Goal: Information Seeking & Learning: Learn about a topic

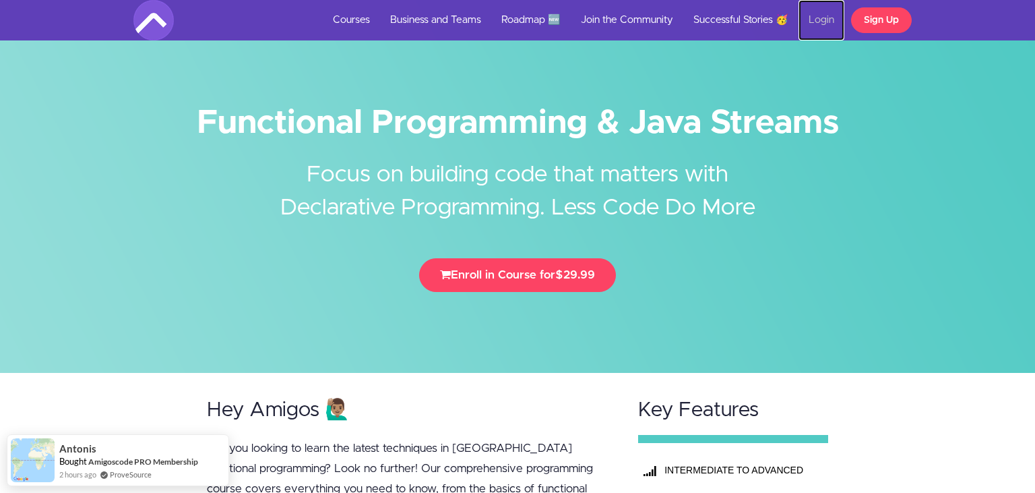
click at [824, 24] on link "Login" at bounding box center [822, 20] width 46 height 40
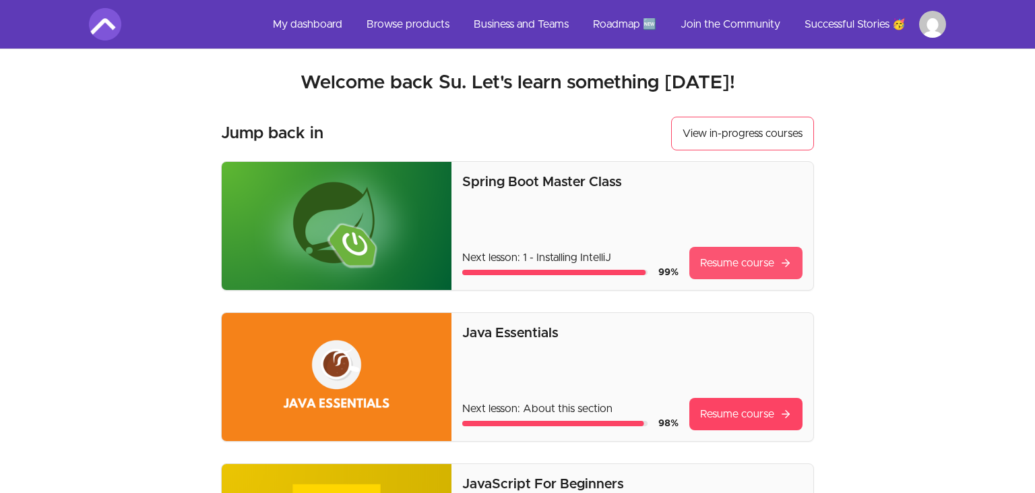
click at [766, 276] on link "Resume course" at bounding box center [746, 263] width 113 height 32
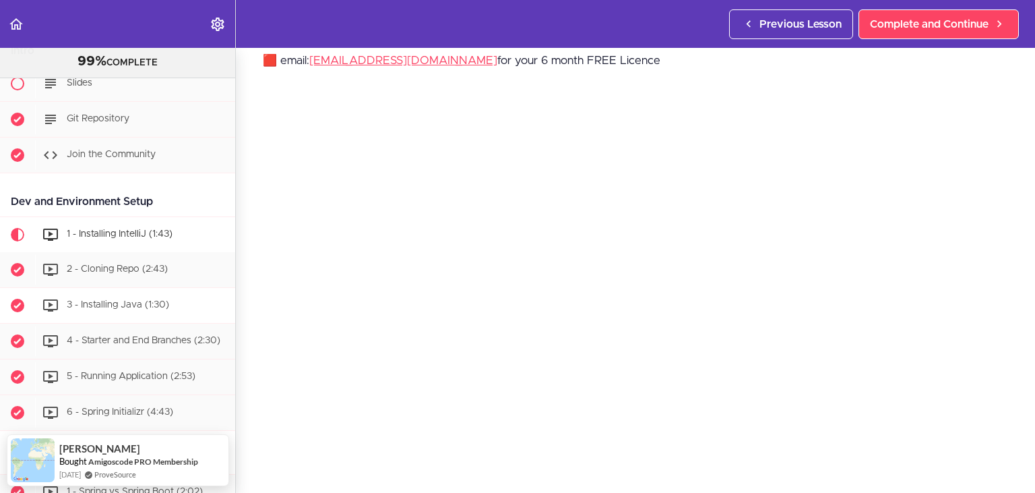
scroll to position [123, 0]
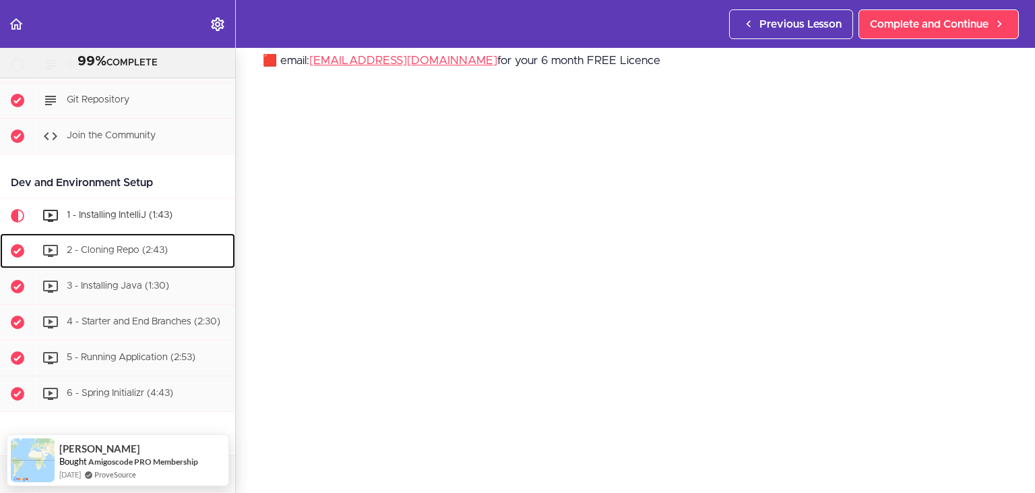
click at [109, 259] on div "2 - Cloning Repo (2:43)" at bounding box center [135, 251] width 200 height 30
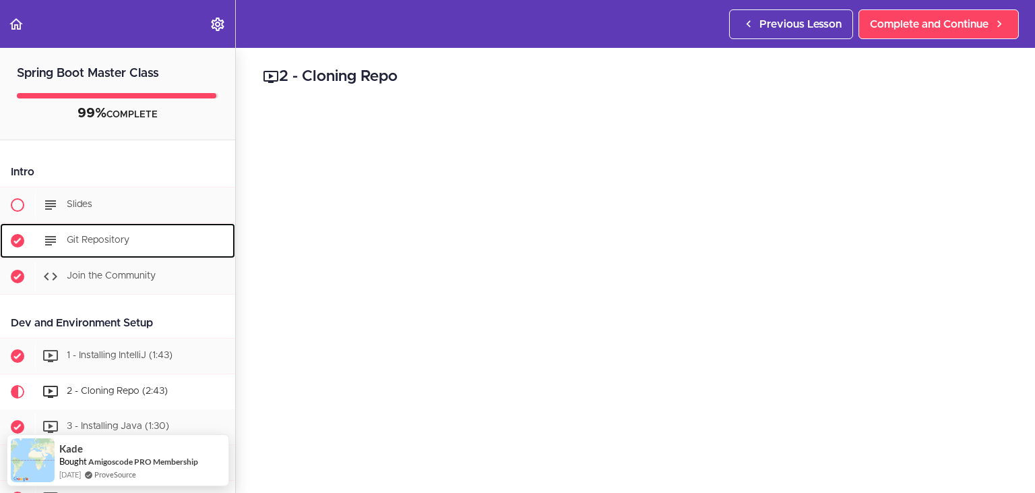
click at [96, 243] on span "Git Repository" at bounding box center [98, 239] width 63 height 9
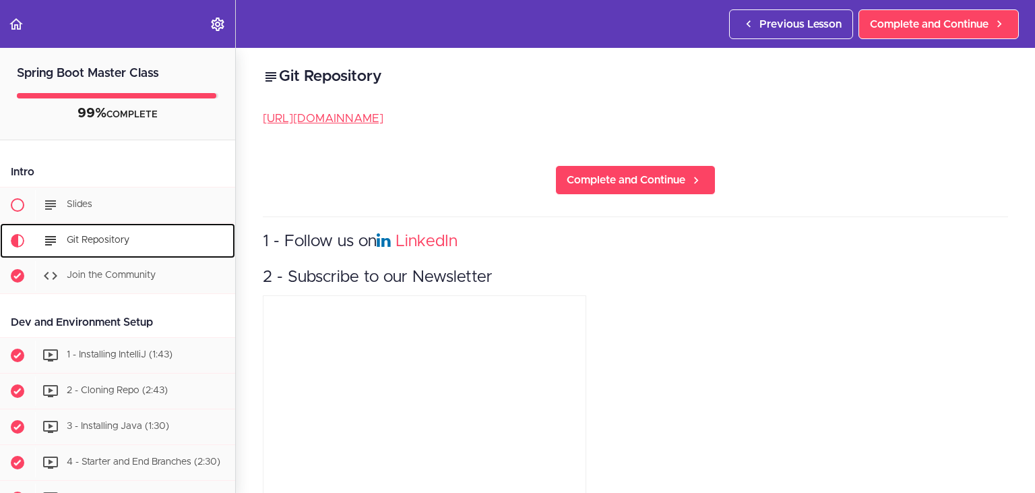
scroll to position [124, 0]
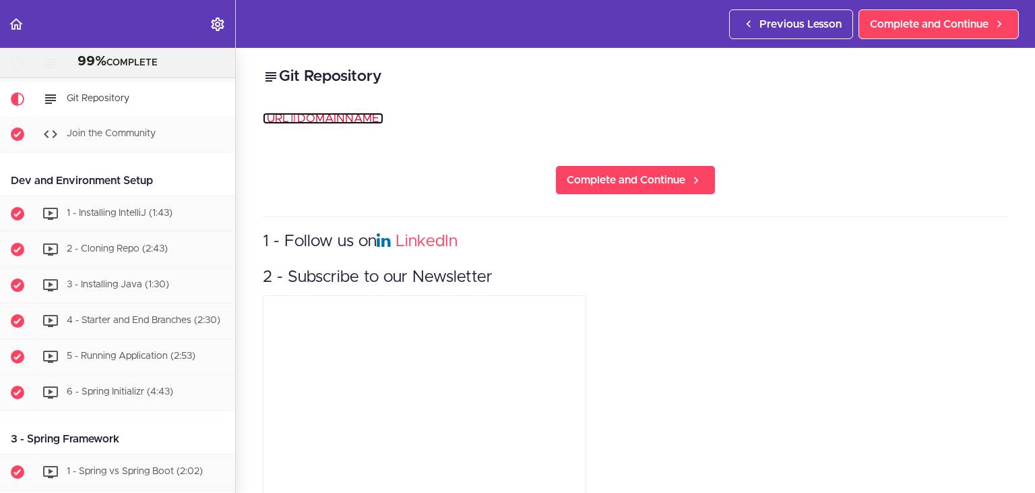
click at [384, 117] on link "https://github.com/amigoscode/spring-boot" at bounding box center [323, 118] width 121 height 11
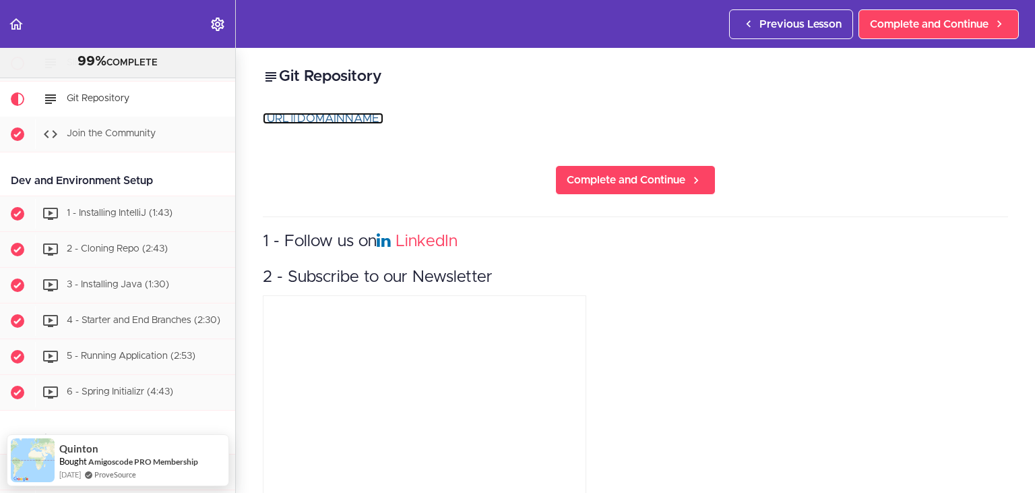
scroll to position [0, 0]
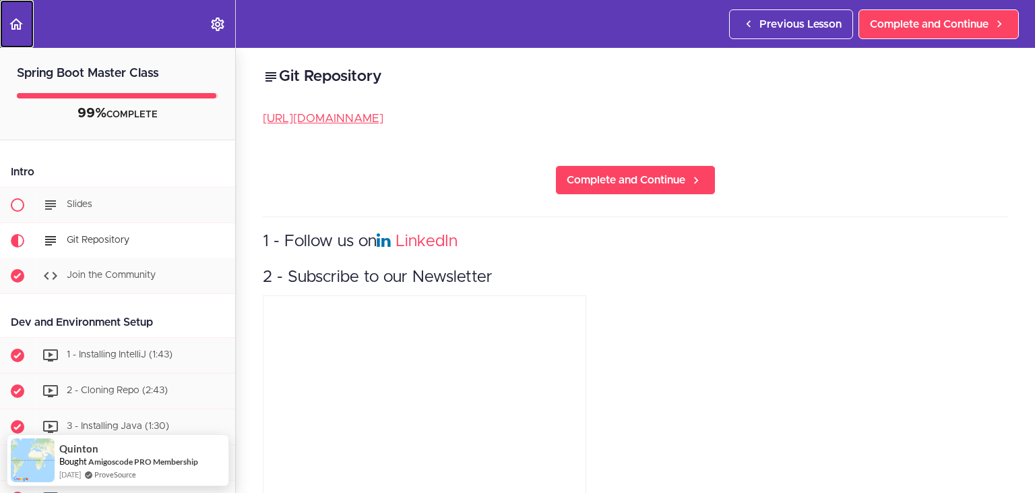
click at [18, 30] on icon "Back to course curriculum" at bounding box center [16, 24] width 16 height 16
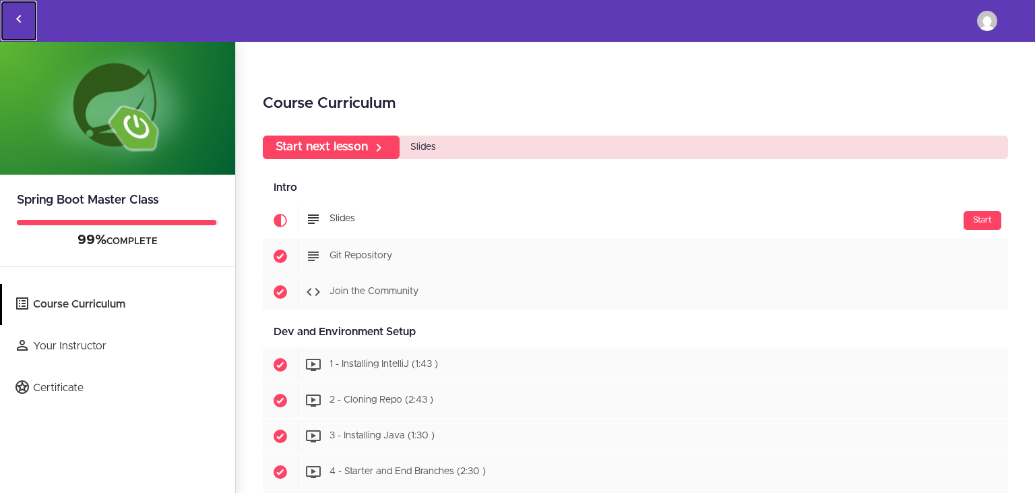
click at [27, 18] on link "Back to courses" at bounding box center [19, 21] width 36 height 40
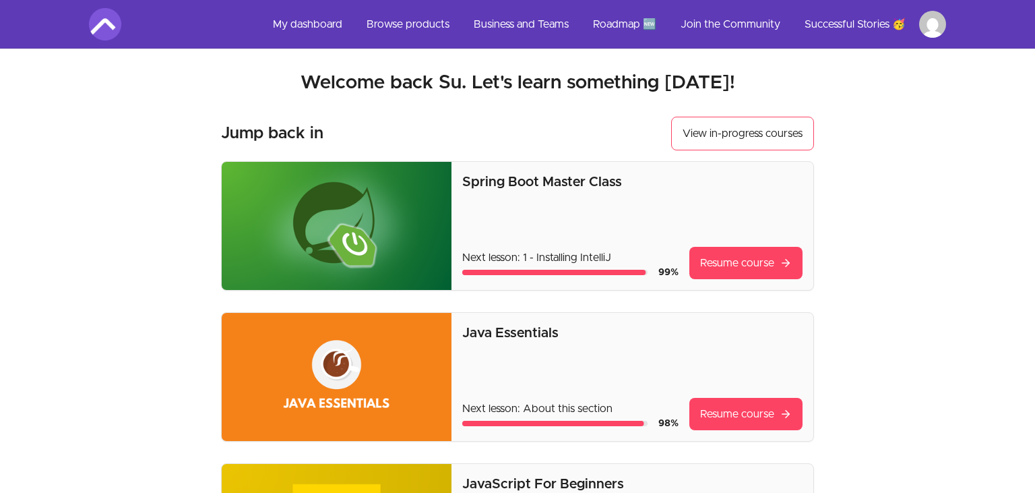
click at [560, 85] on h2 "Welcome back Su. Let's learn something [DATE]!" at bounding box center [517, 83] width 857 height 24
click at [818, 88] on h2 "Welcome back Su. Let's learn something [DATE]!" at bounding box center [517, 83] width 857 height 24
click at [778, 85] on h2 "Welcome back Su. Let's learn something [DATE]!" at bounding box center [517, 83] width 857 height 24
